Goal: Task Accomplishment & Management: Manage account settings

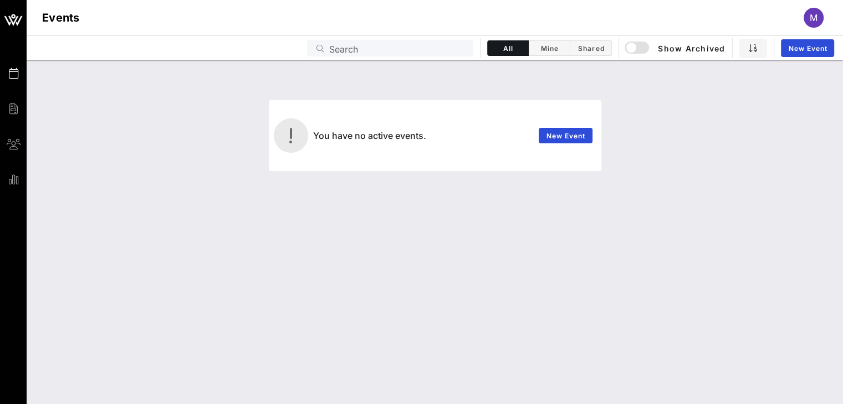
click at [809, 16] on span "M" at bounding box center [813, 17] width 8 height 11
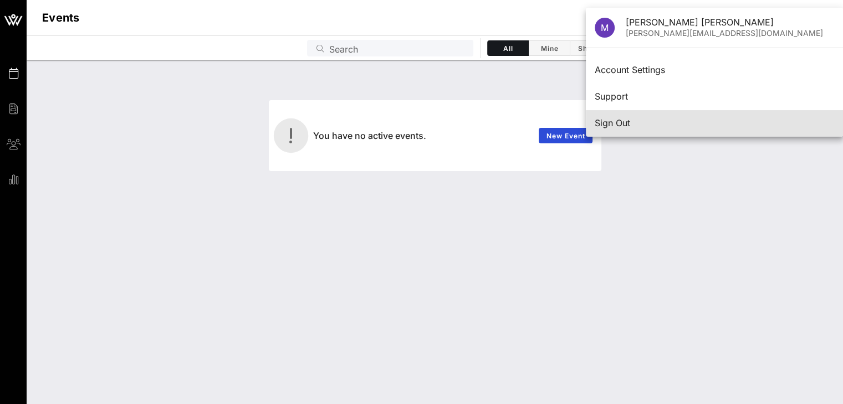
click at [606, 122] on div "Sign Out" at bounding box center [713, 123] width 239 height 11
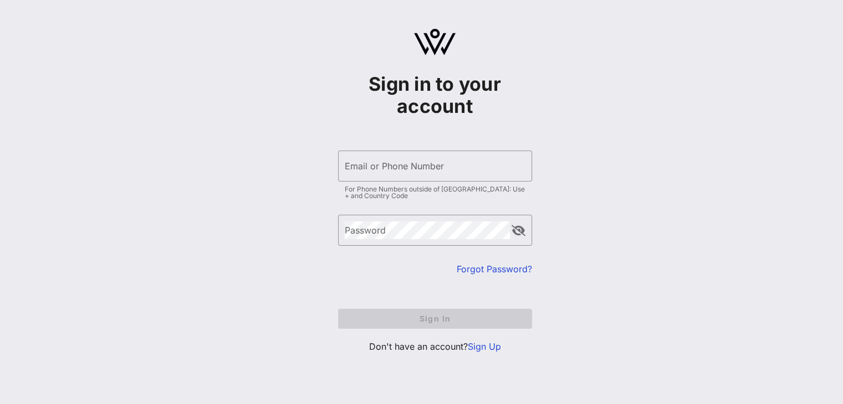
type input "maria@305commevents.com"
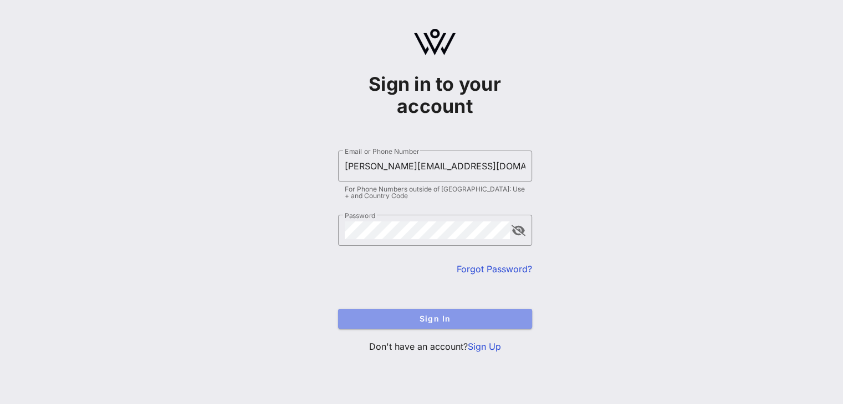
click at [445, 320] on span "Sign In" at bounding box center [435, 318] width 176 height 9
